Goal: Information Seeking & Learning: Learn about a topic

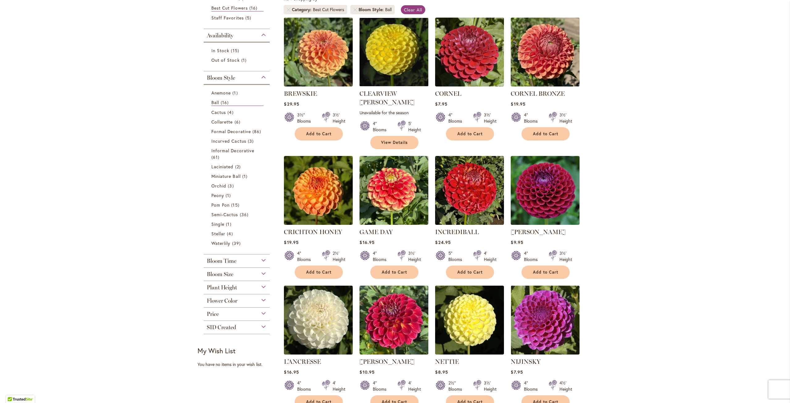
scroll to position [154, 0]
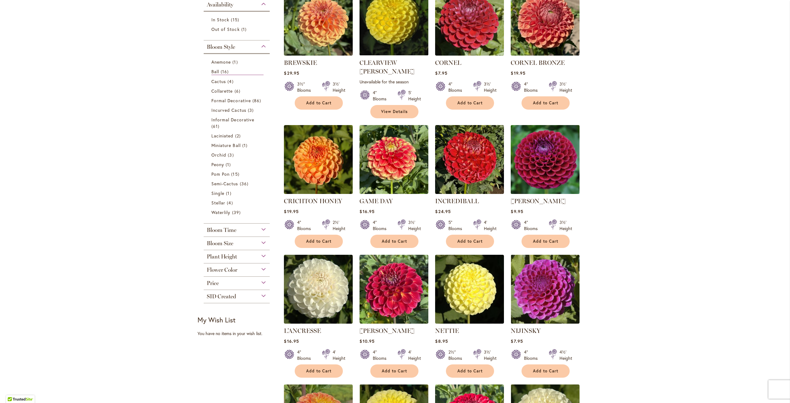
click at [556, 155] on img at bounding box center [545, 159] width 72 height 72
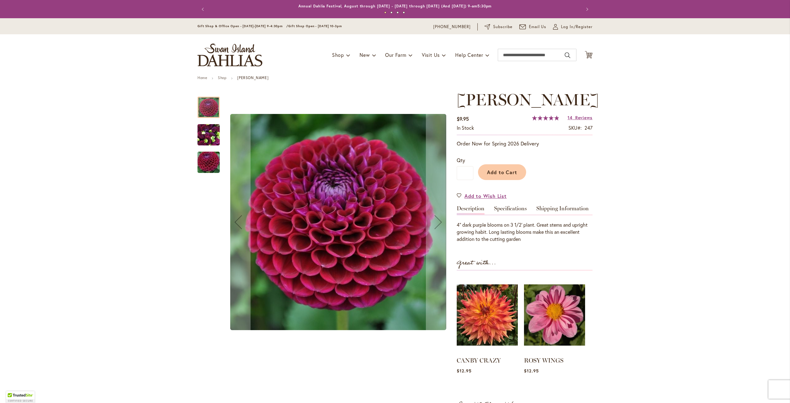
click at [202, 160] on img "IVANETTI" at bounding box center [208, 162] width 44 height 30
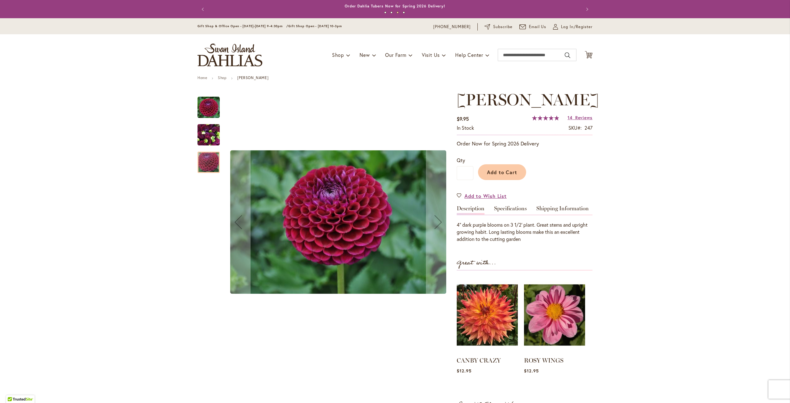
click at [200, 100] on img "Ivanetti" at bounding box center [208, 107] width 22 height 22
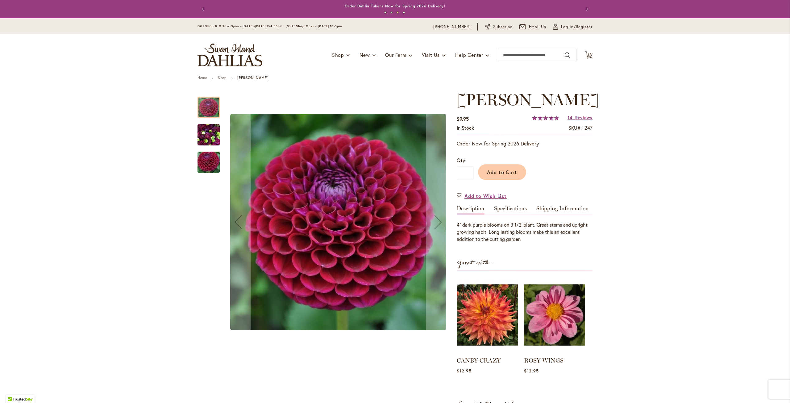
click at [203, 142] on img "IVANETTI" at bounding box center [208, 135] width 22 height 30
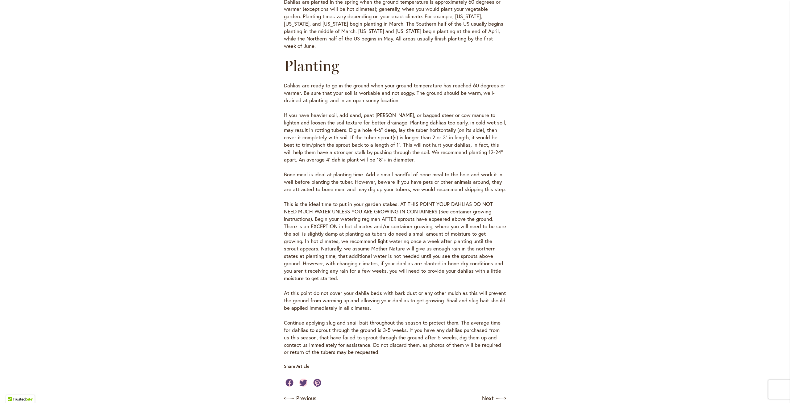
scroll to position [278, 0]
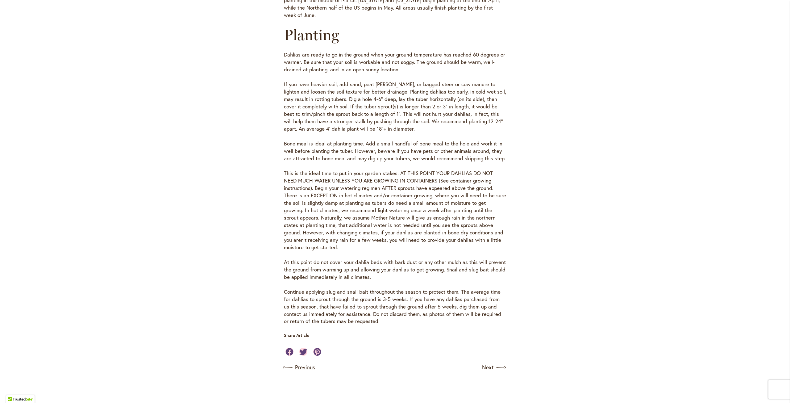
click at [301, 362] on link "Previous" at bounding box center [299, 367] width 31 height 10
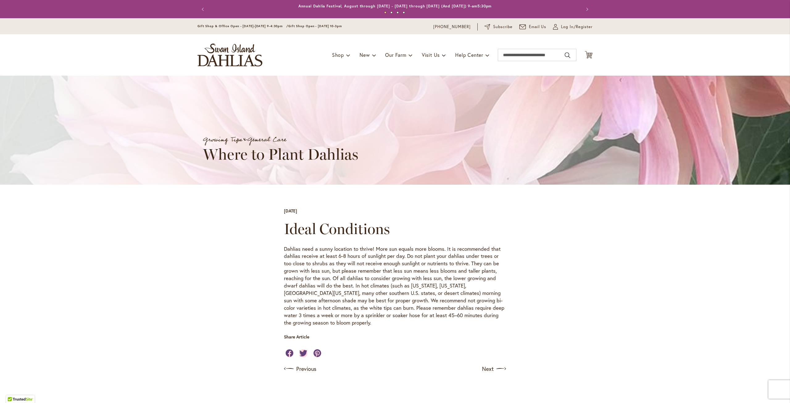
scroll to position [62, 0]
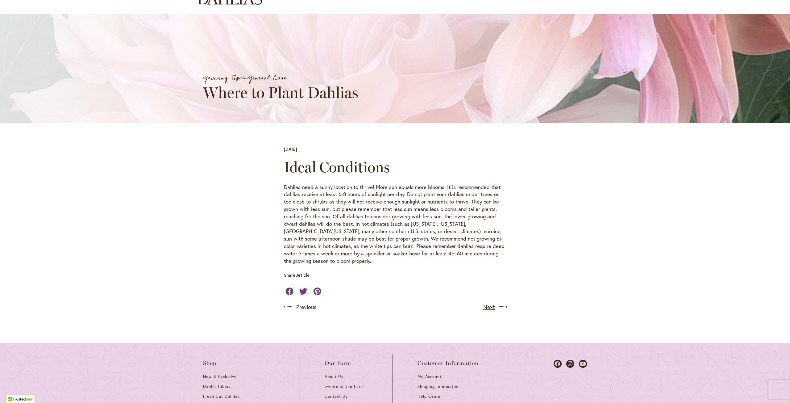
click at [483, 302] on link "Next" at bounding box center [494, 307] width 23 height 10
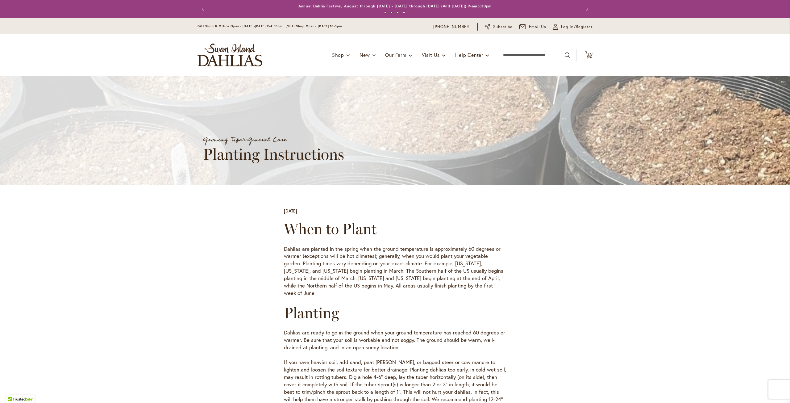
scroll to position [278, 0]
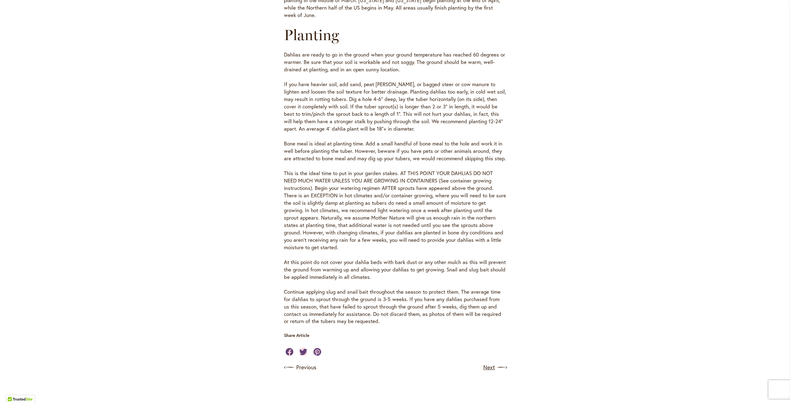
click at [493, 362] on link "Next" at bounding box center [494, 367] width 23 height 10
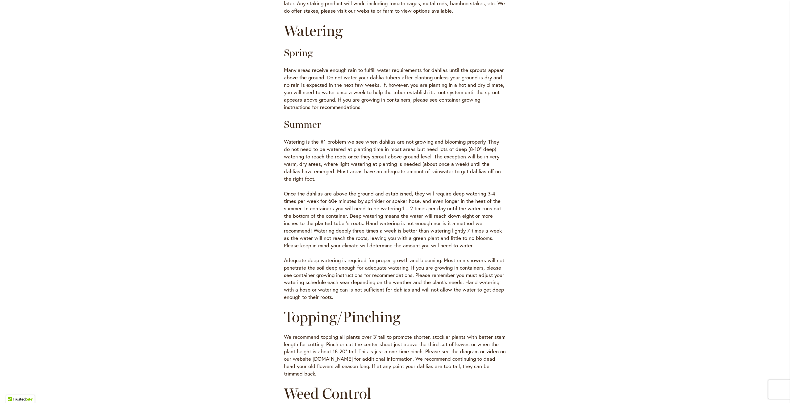
scroll to position [123, 0]
